Goal: Transaction & Acquisition: Purchase product/service

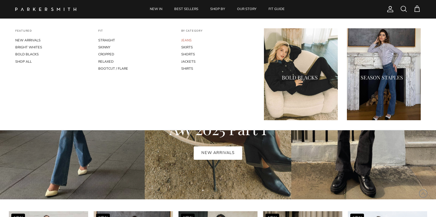
scroll to position [345, 0]
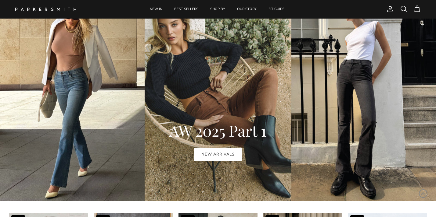
click at [206, 159] on link "NEW ARRIVALS" at bounding box center [218, 154] width 48 height 13
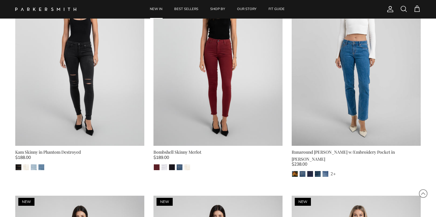
scroll to position [291, 0]
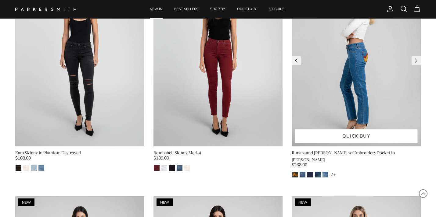
click at [349, 106] on img at bounding box center [356, 61] width 129 height 172
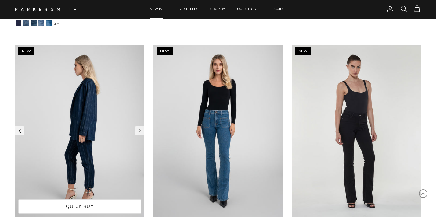
scroll to position [1730, 0]
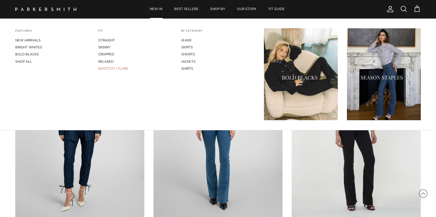
click at [114, 68] on link "BOOTCUT / FLARE" at bounding box center [135, 68] width 74 height 7
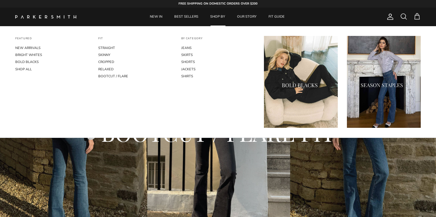
click at [213, 18] on link "SHOP BY" at bounding box center [218, 17] width 26 height 19
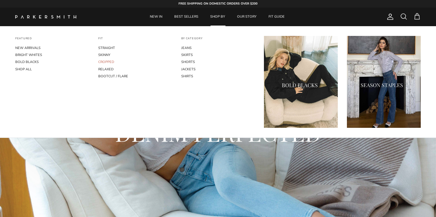
click at [107, 61] on link "CROPPED" at bounding box center [135, 62] width 74 height 7
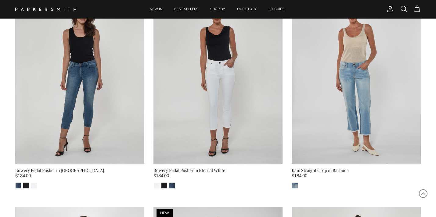
scroll to position [274, 0]
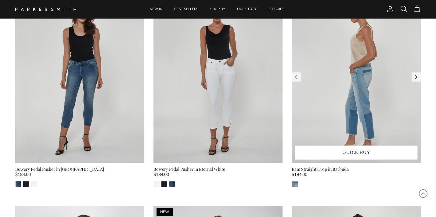
click at [360, 113] on img at bounding box center [356, 77] width 129 height 172
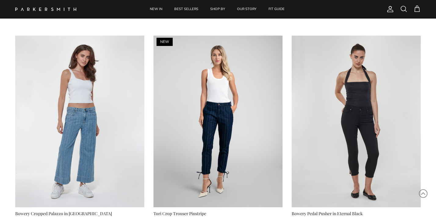
scroll to position [444, 0]
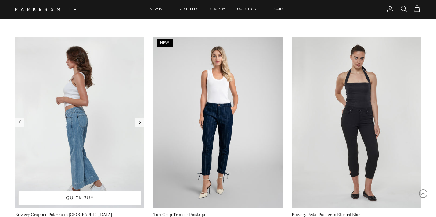
click at [75, 146] on img at bounding box center [79, 123] width 129 height 172
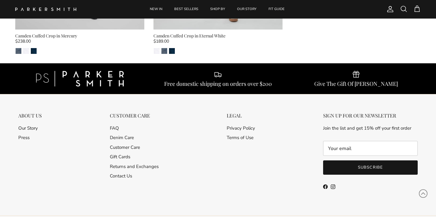
scroll to position [2140, 0]
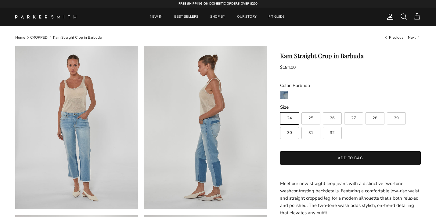
click at [391, 119] on label "29" at bounding box center [396, 119] width 19 height 12
click at [280, 110] on input "29" at bounding box center [280, 110] width 0 height 0
radio input "true"
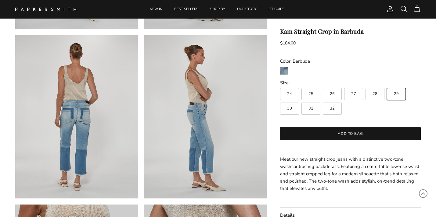
scroll to position [187, 0]
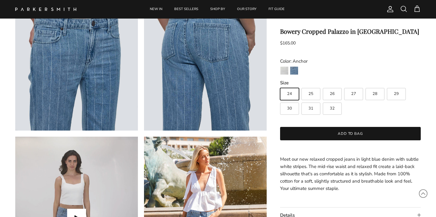
scroll to position [408, 0]
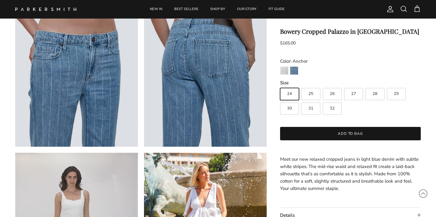
click at [396, 95] on span "29" at bounding box center [396, 94] width 5 height 4
click at [280, 86] on input "29" at bounding box center [280, 85] width 0 height 0
radio input "true"
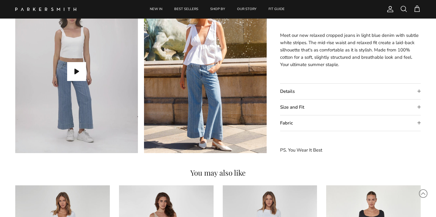
scroll to position [573, 0]
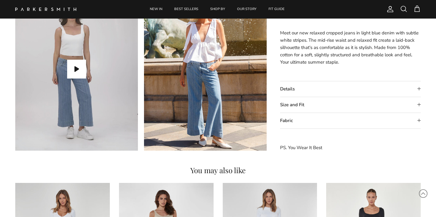
click at [418, 91] on summary "Details" at bounding box center [350, 89] width 141 height 16
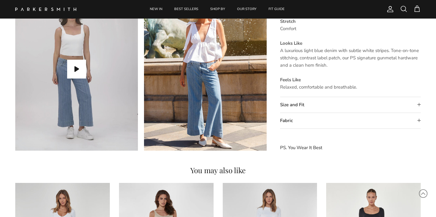
click at [417, 109] on summary "Size and Fit" at bounding box center [350, 105] width 141 height 16
